Goal: Transaction & Acquisition: Download file/media

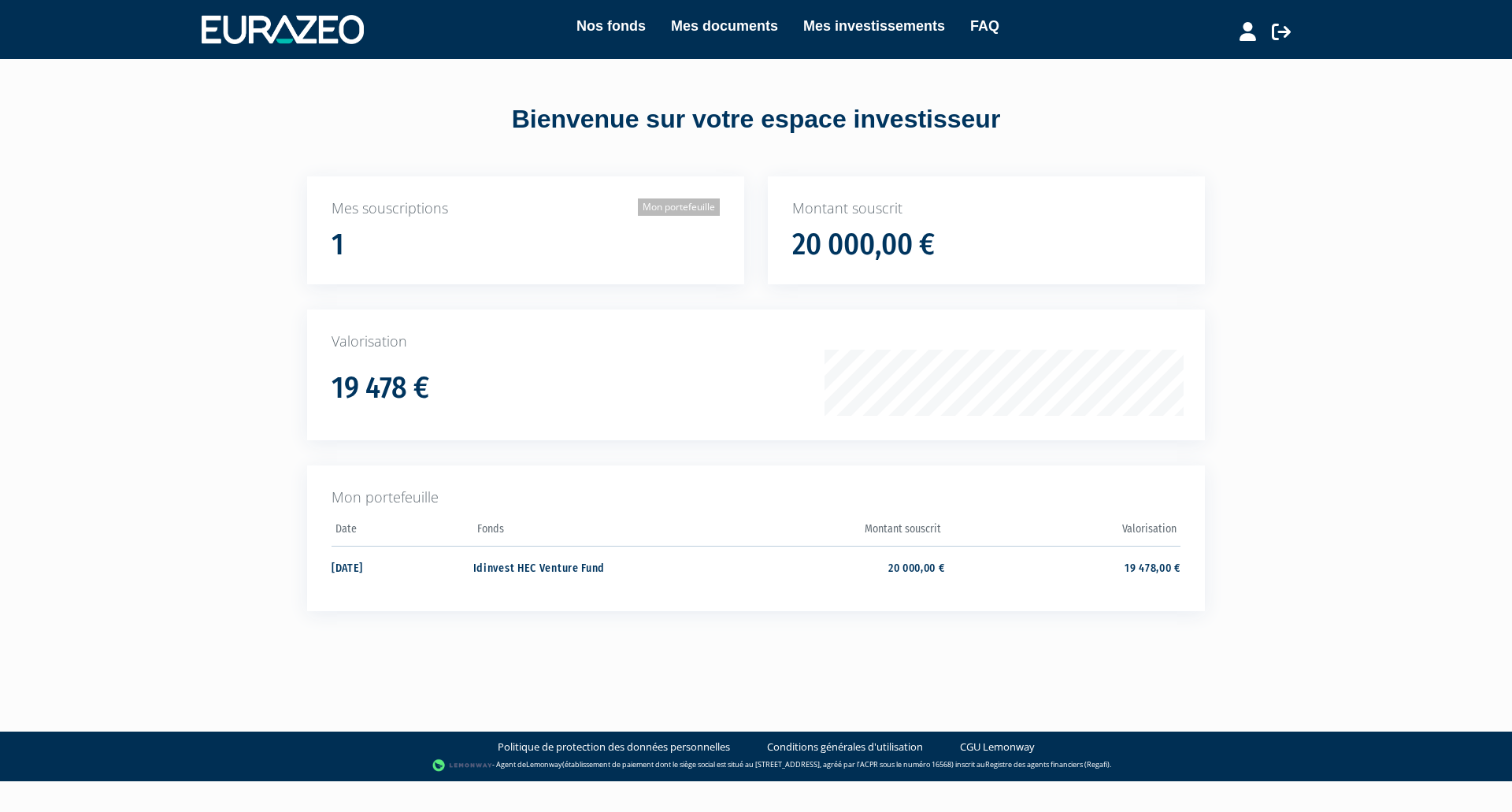
click at [690, 210] on link "Mon portefeuille" at bounding box center [678, 208] width 82 height 18
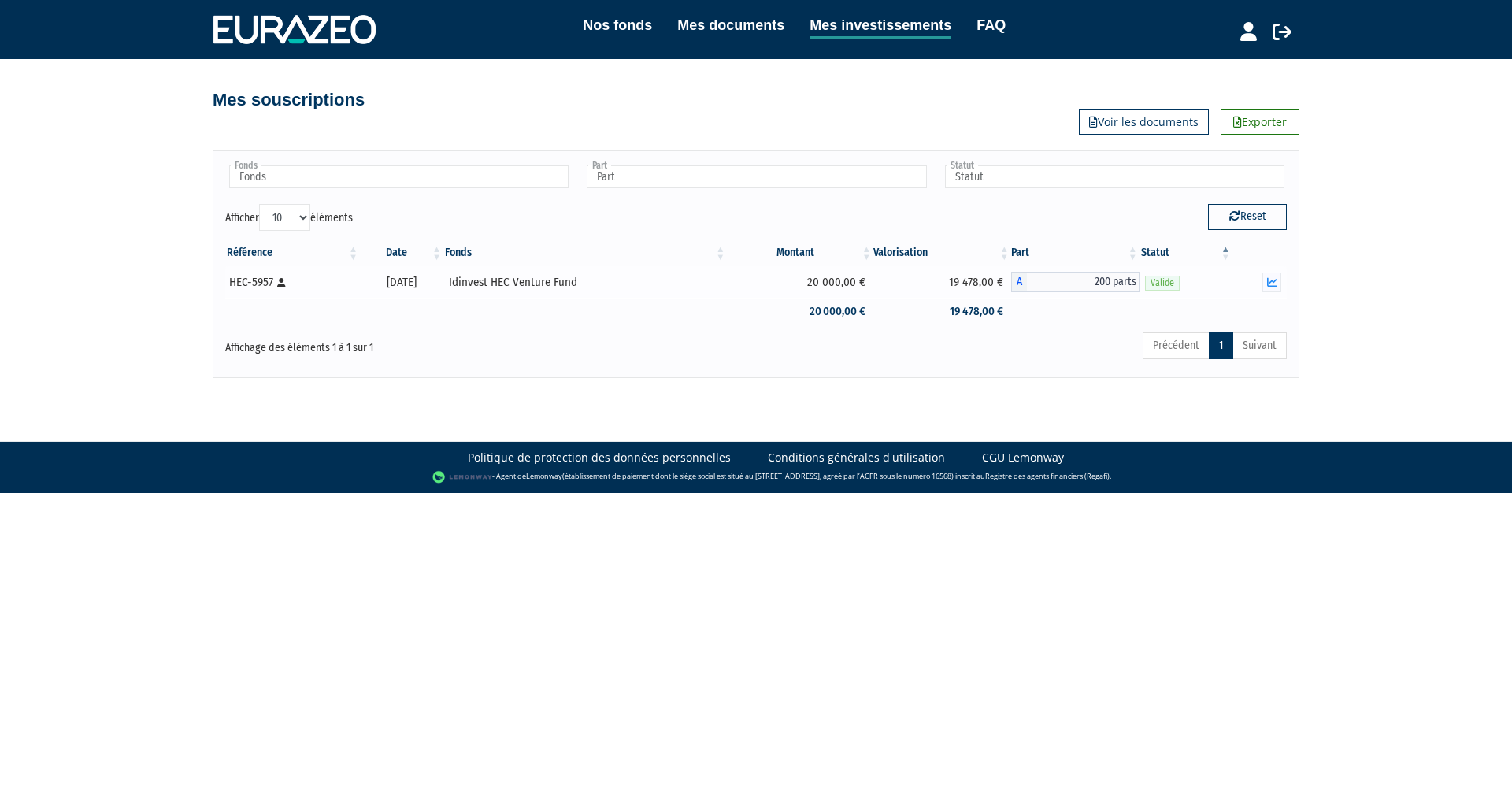
click at [554, 281] on div "Idinvest HEC Venture Fund" at bounding box center [585, 281] width 273 height 17
click at [1275, 281] on icon "button" at bounding box center [1272, 282] width 10 height 10
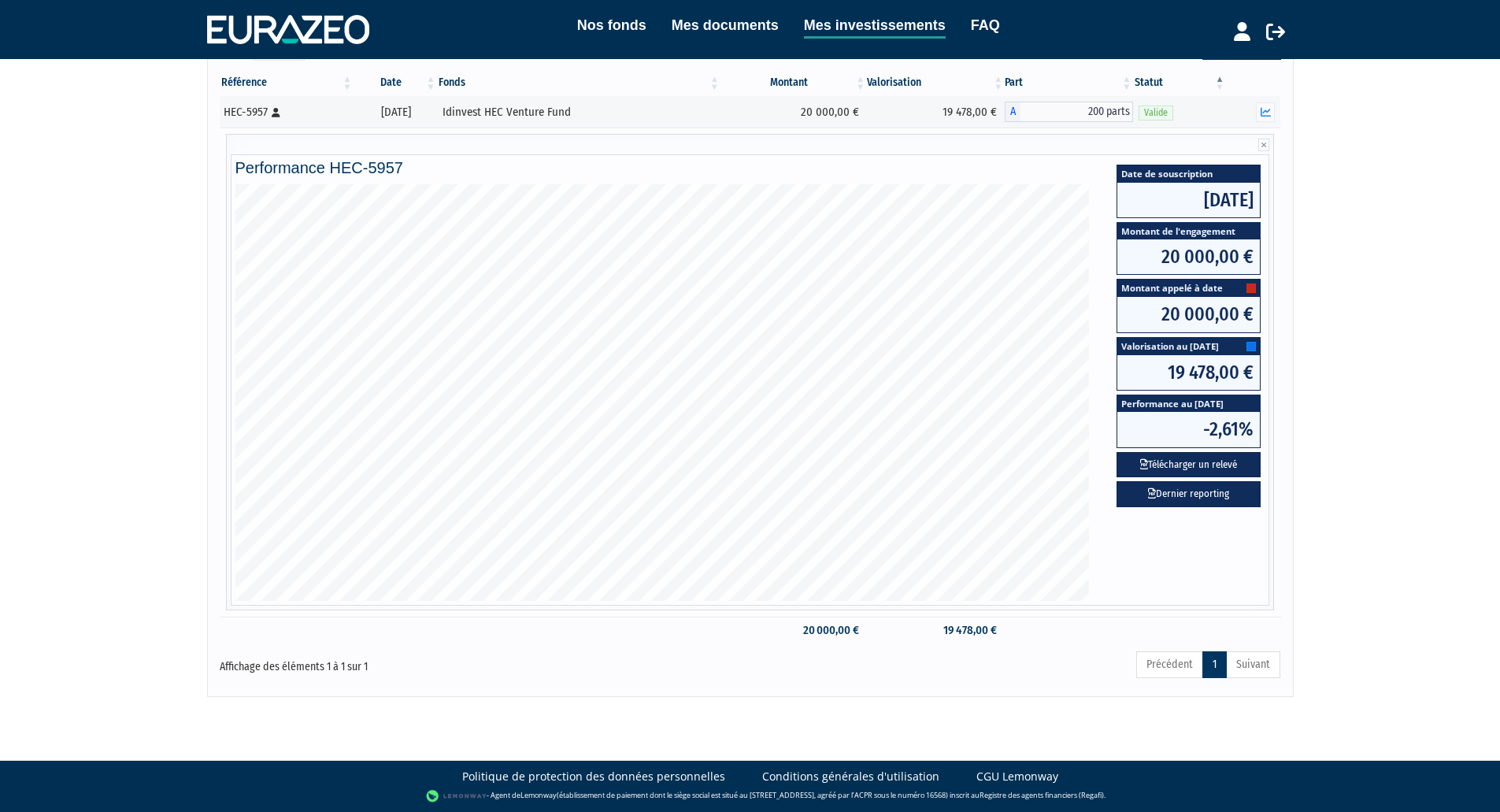
scroll to position [170, 0]
click at [1148, 485] on link "Dernier reporting" at bounding box center [1188, 494] width 144 height 26
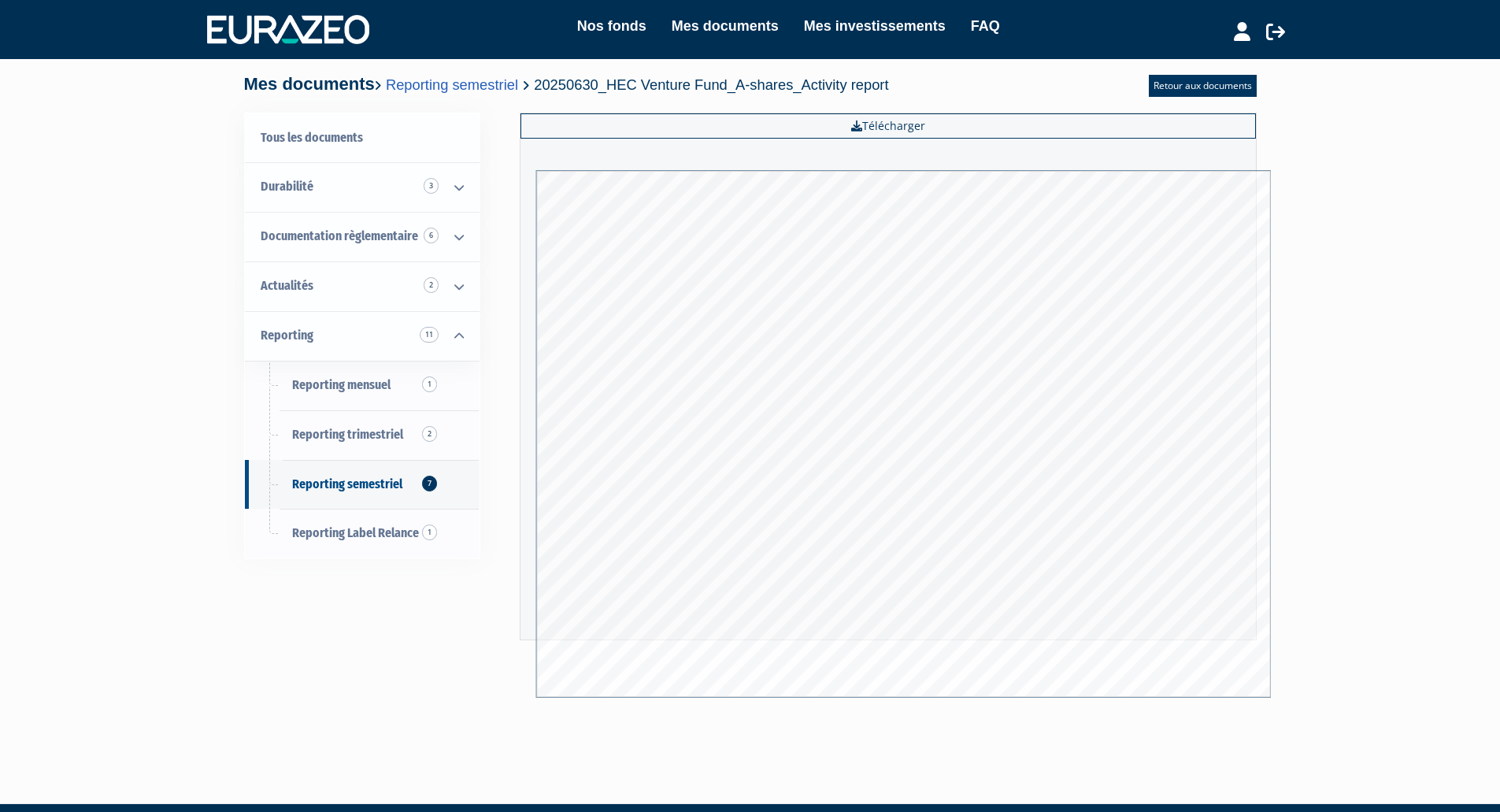
scroll to position [41, 0]
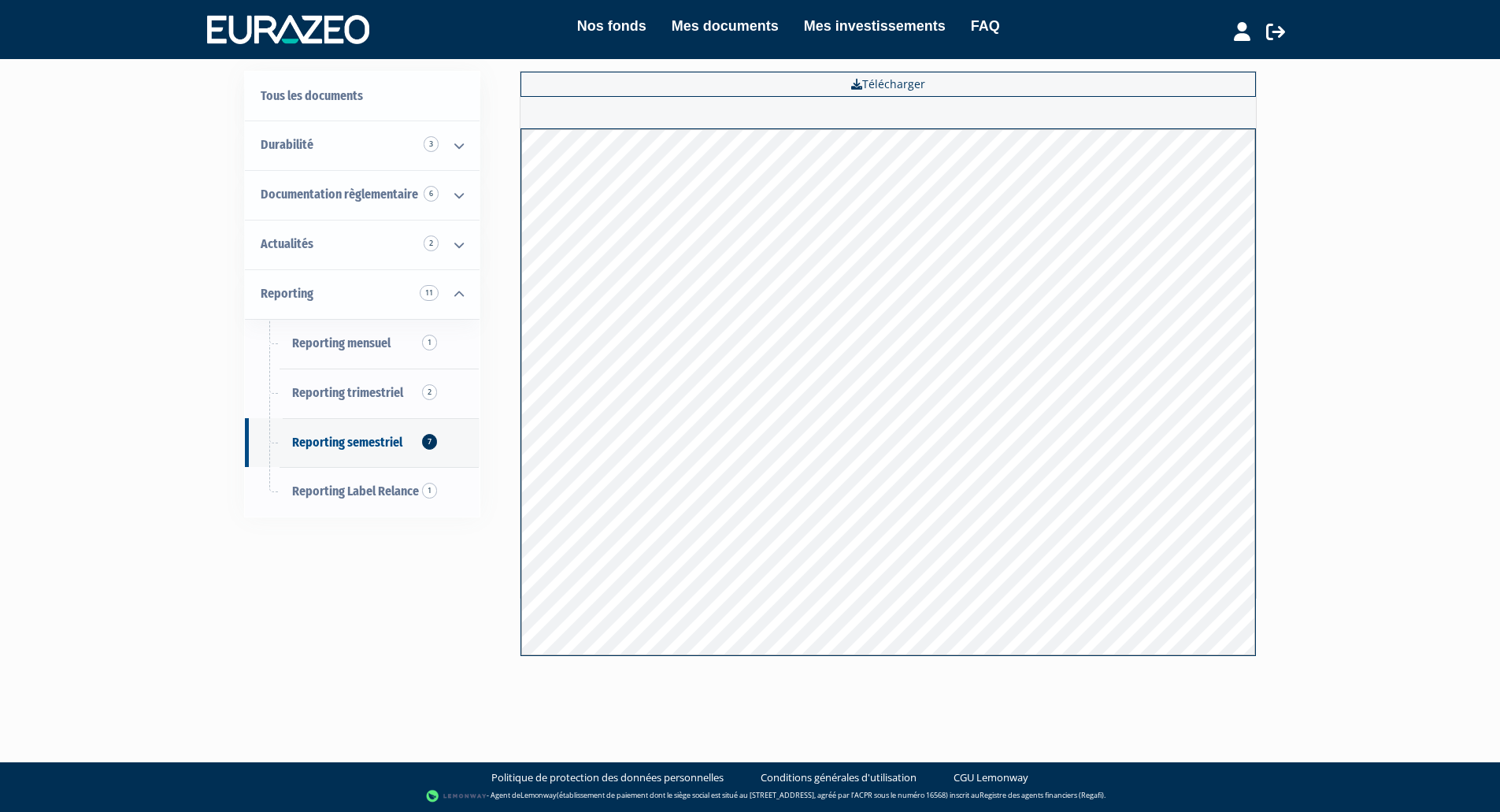
click at [207, 699] on body "Nos fonds Mes documents Mes investissements FAQ Déconnexion Nos fonds Mes docum…" at bounding box center [750, 385] width 1500 height 853
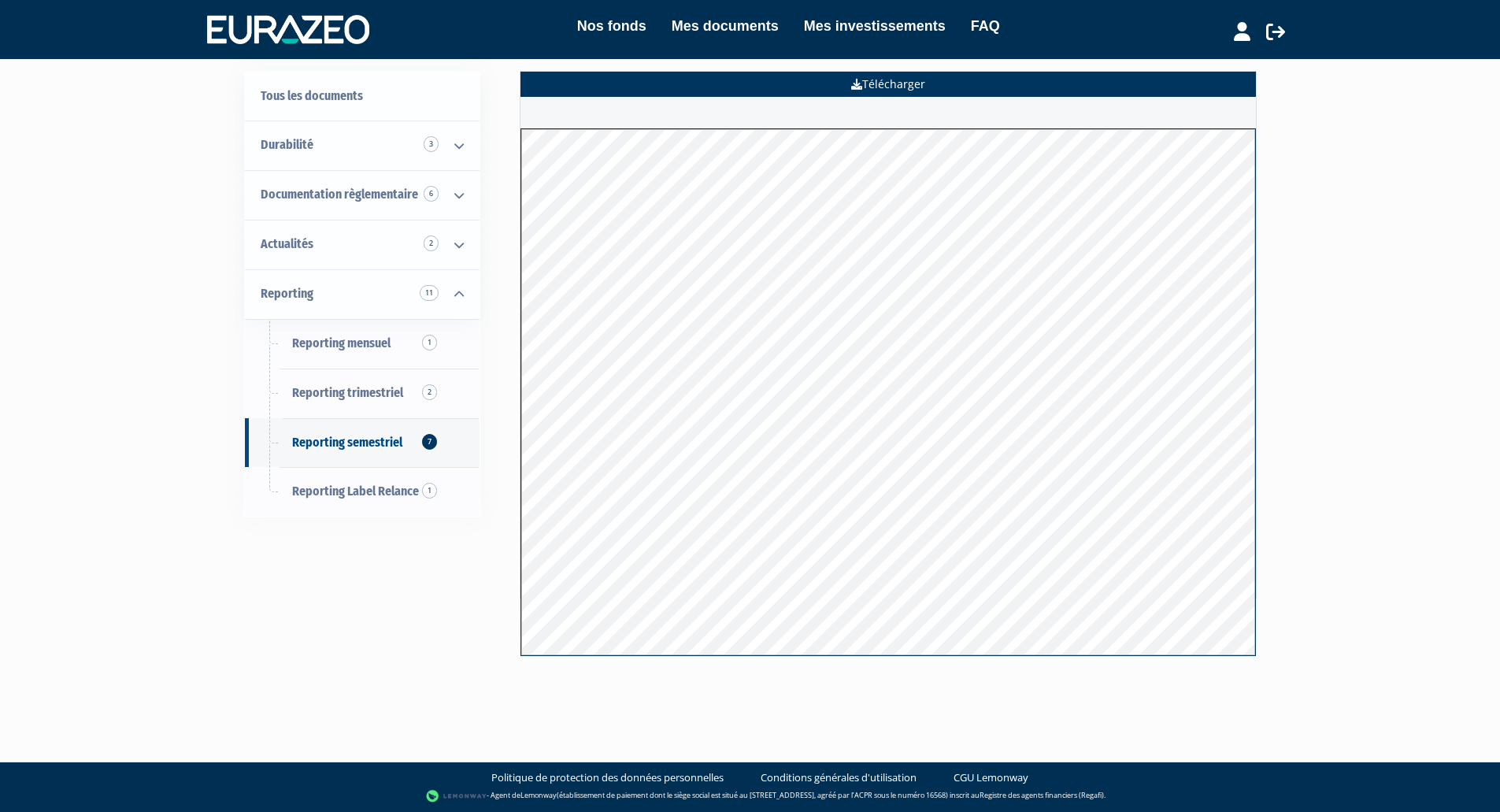
click at [957, 83] on link "Télécharger" at bounding box center [888, 85] width 735 height 26
